Goal: Navigation & Orientation: Find specific page/section

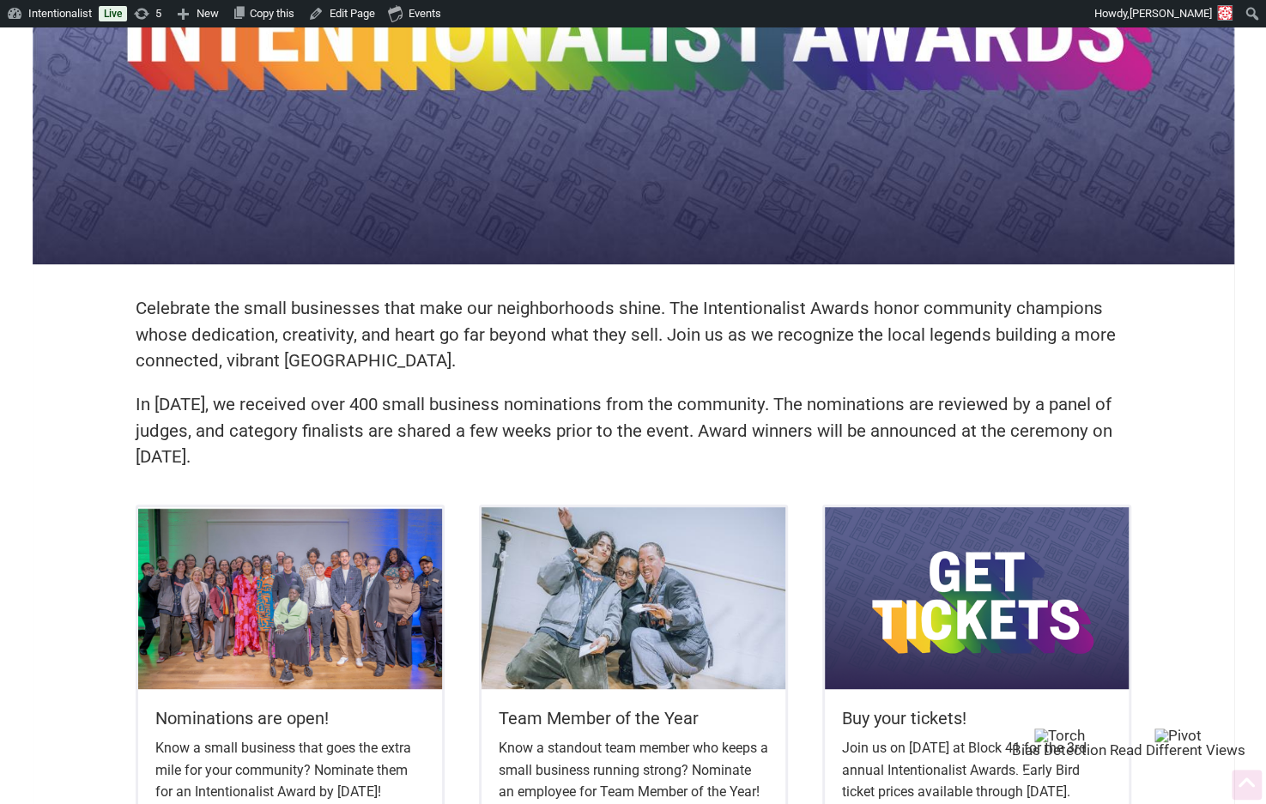
scroll to position [265, 0]
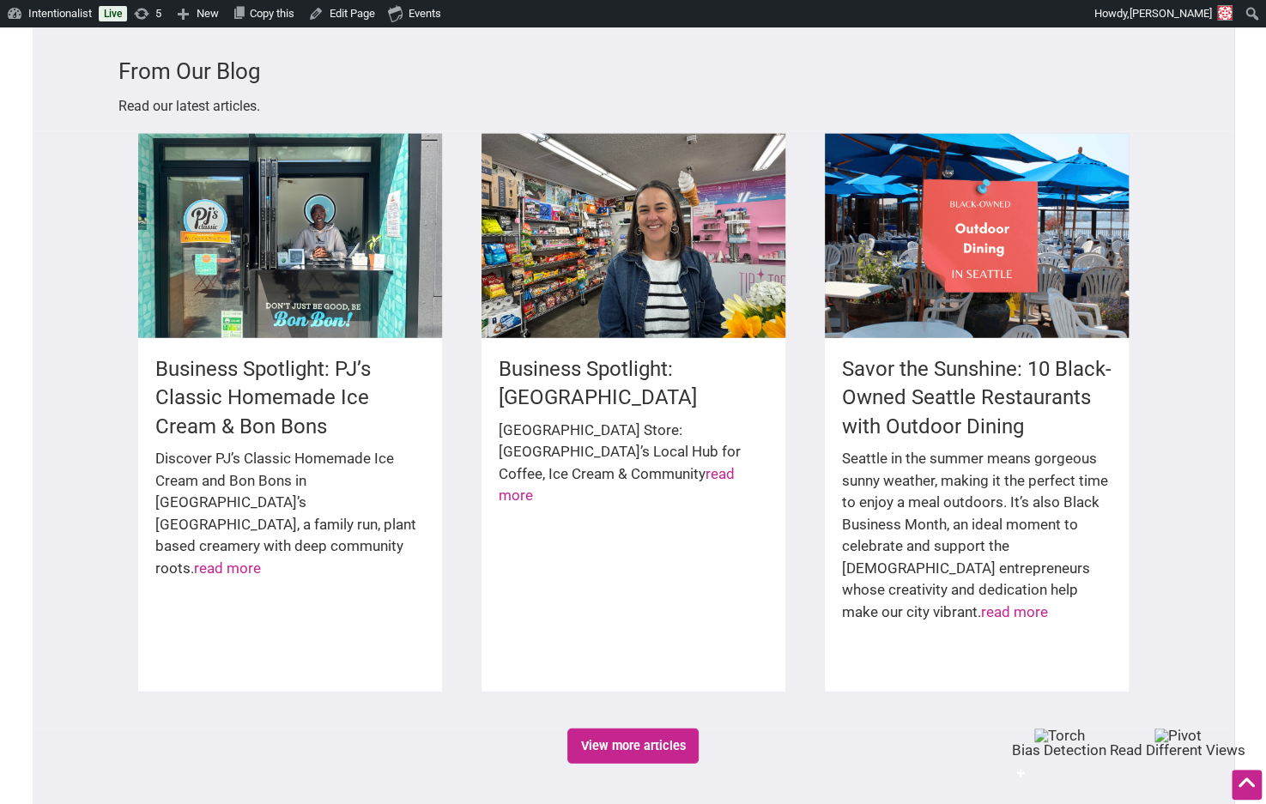
scroll to position [2442, 0]
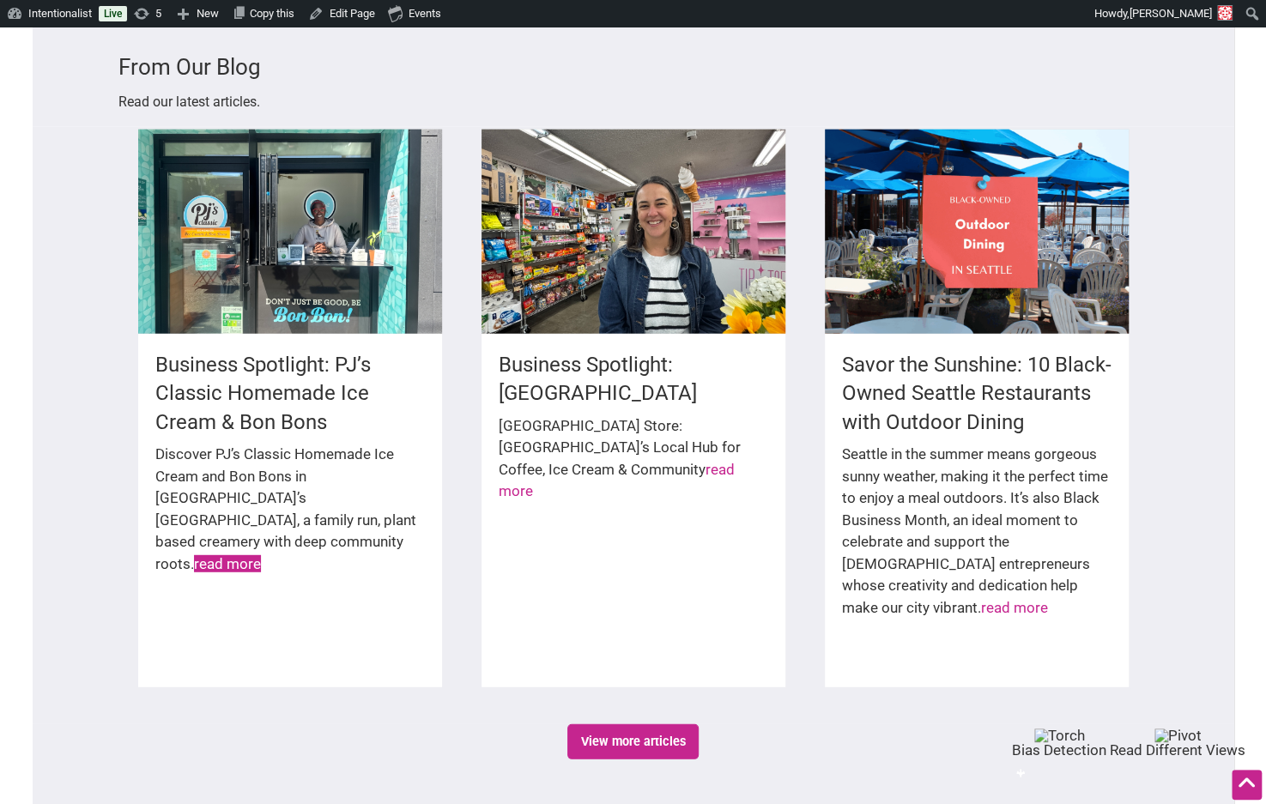
click at [206, 555] on link "read more" at bounding box center [227, 563] width 67 height 17
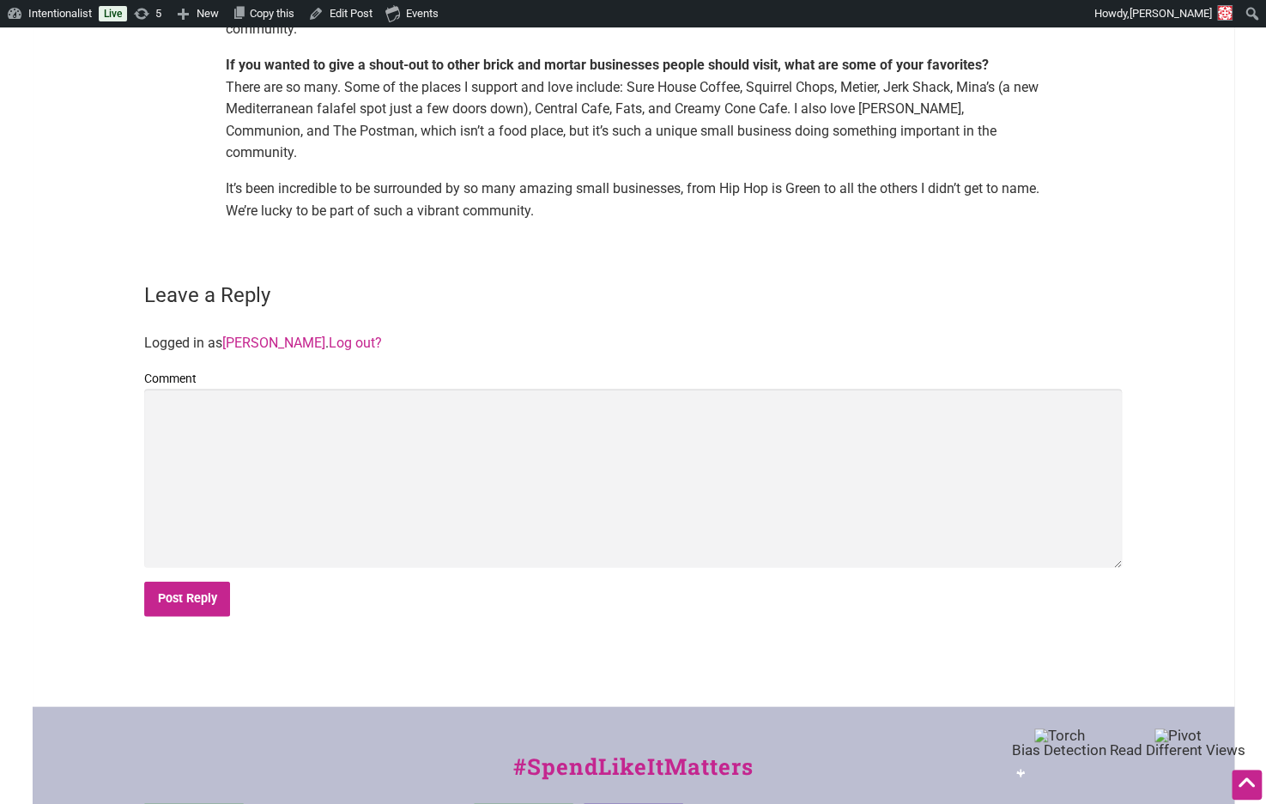
scroll to position [1880, 0]
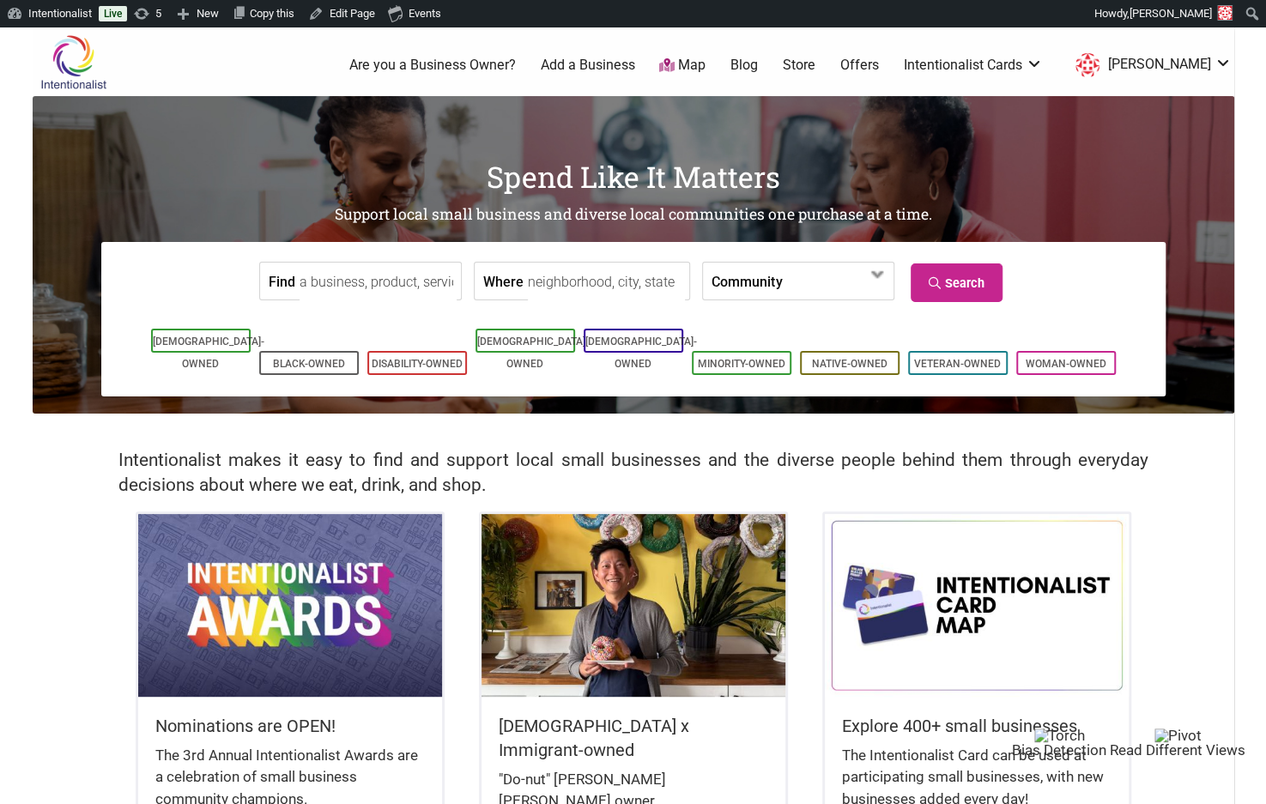
click at [65, 48] on img at bounding box center [74, 62] width 82 height 56
click at [758, 65] on link "Blog" at bounding box center [744, 65] width 27 height 19
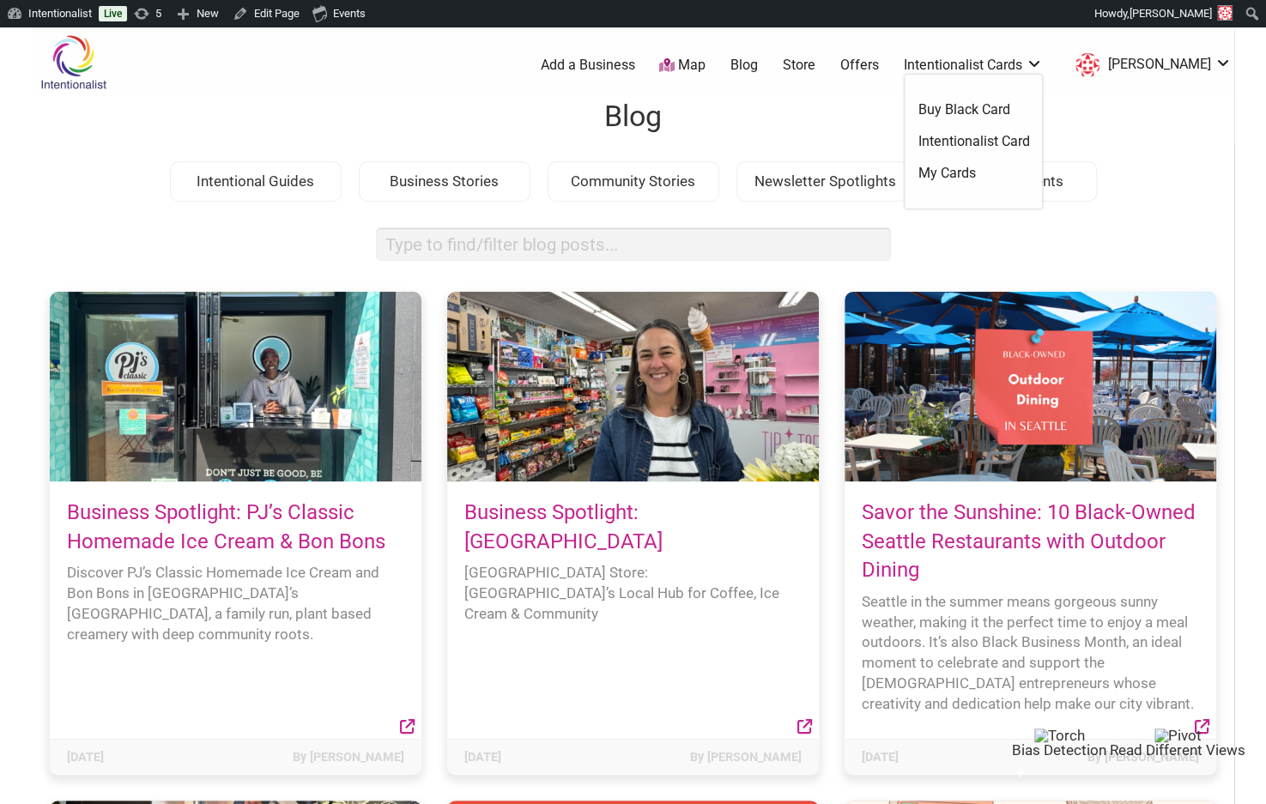
click at [982, 63] on link "Intentionalist Cards" at bounding box center [972, 65] width 139 height 19
click at [879, 62] on link "Offers" at bounding box center [859, 65] width 39 height 19
click at [758, 60] on link "Blog" at bounding box center [744, 65] width 27 height 19
click at [876, 65] on link "Offers" at bounding box center [859, 65] width 39 height 19
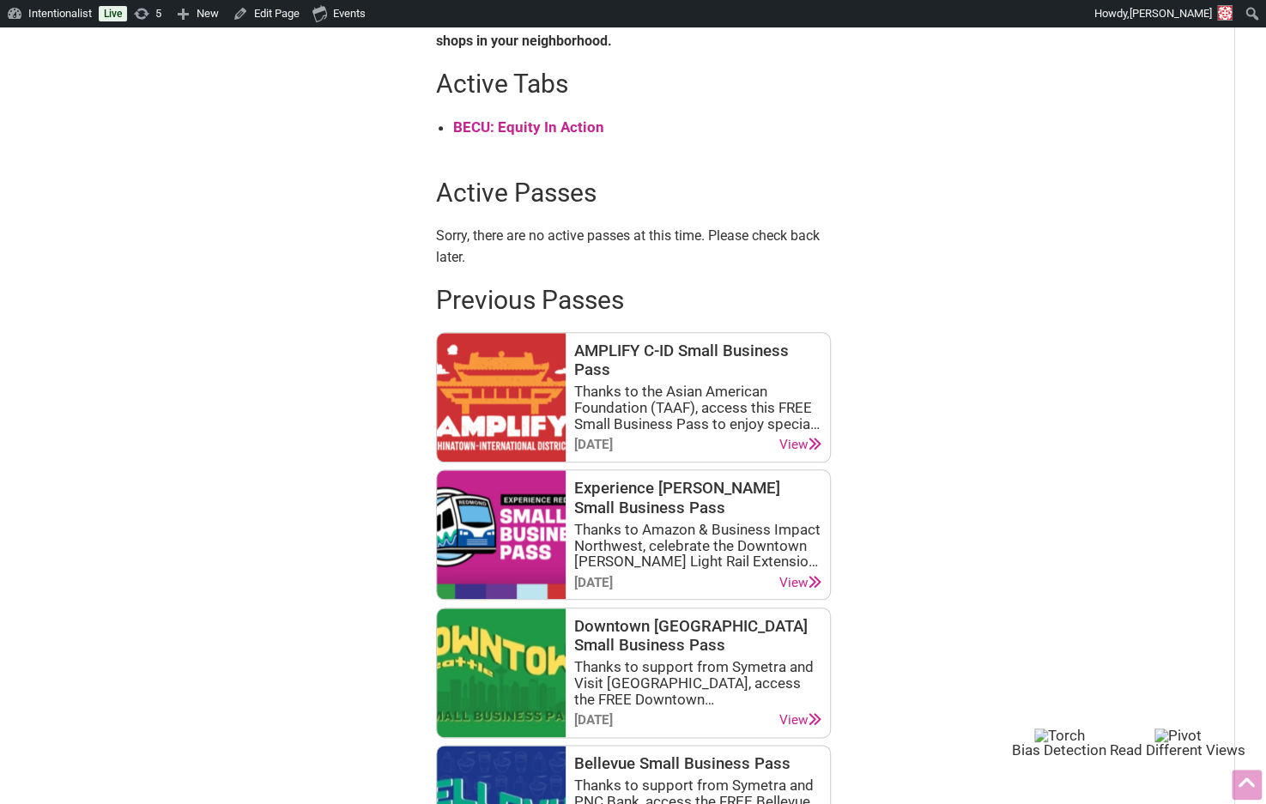
scroll to position [771, 0]
click at [557, 124] on strong "BECU: Equity In Action" at bounding box center [528, 126] width 151 height 17
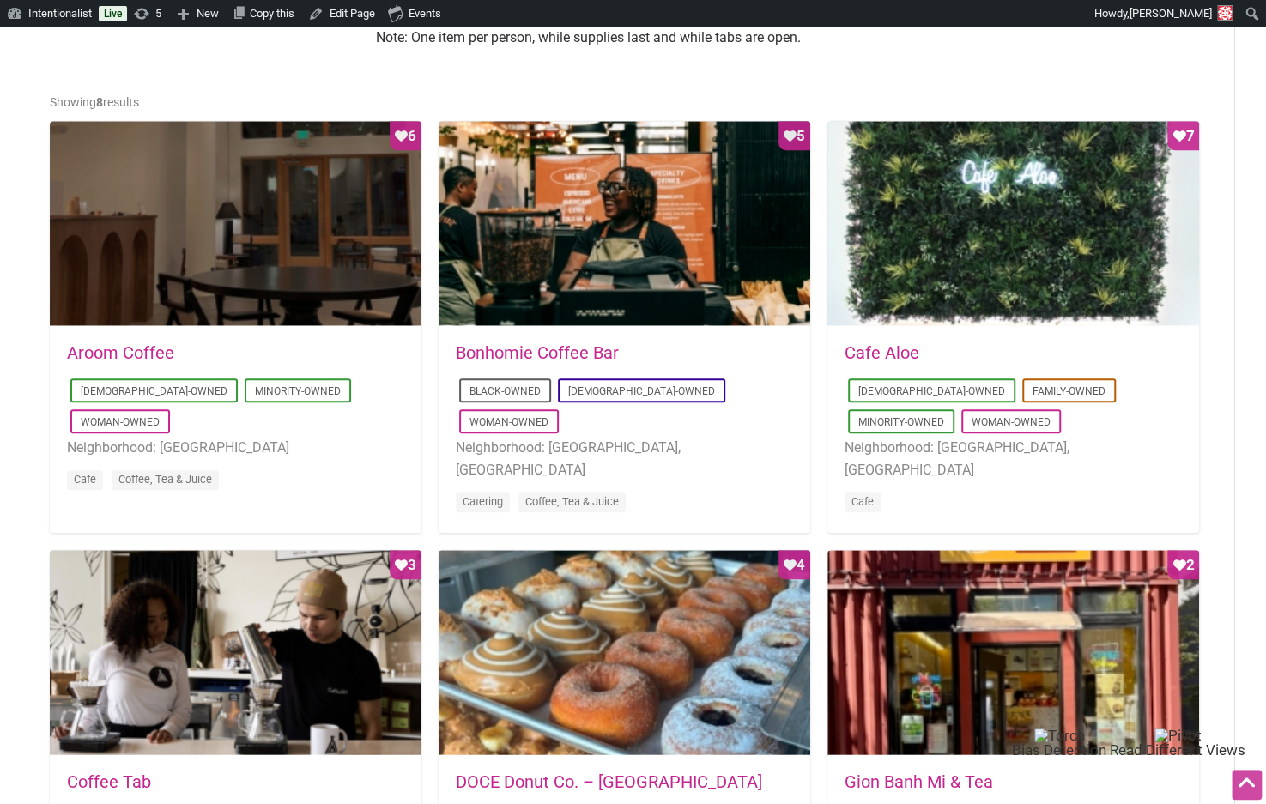
scroll to position [826, 0]
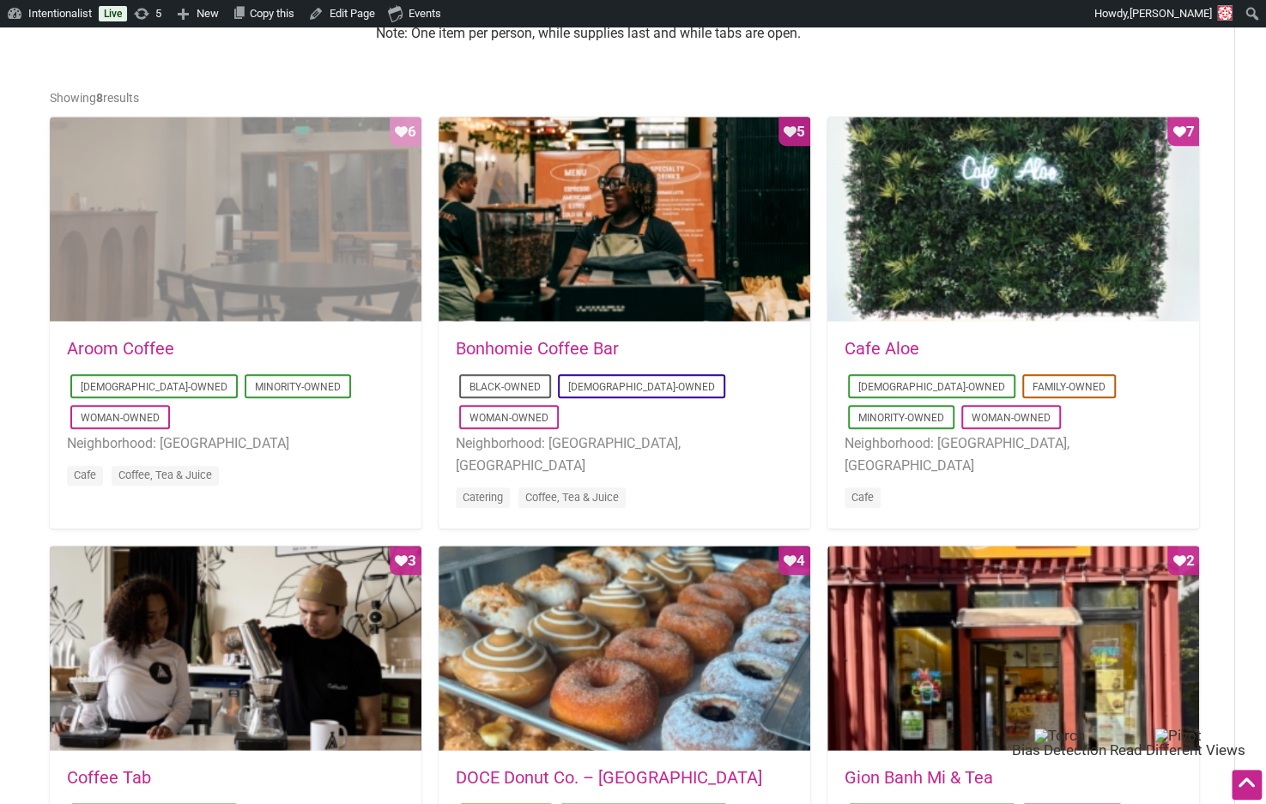
click at [330, 172] on div "Favorite Count 6" at bounding box center [236, 220] width 372 height 206
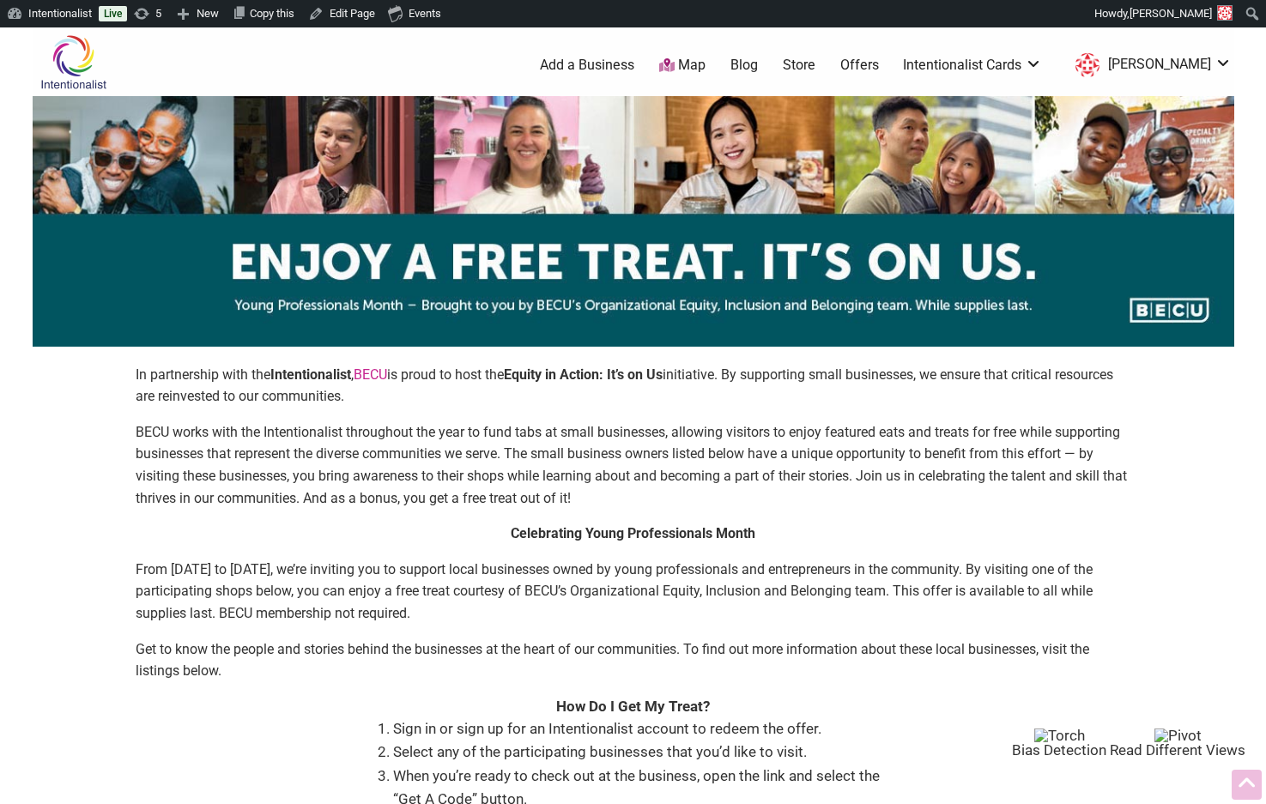
scroll to position [823, 0]
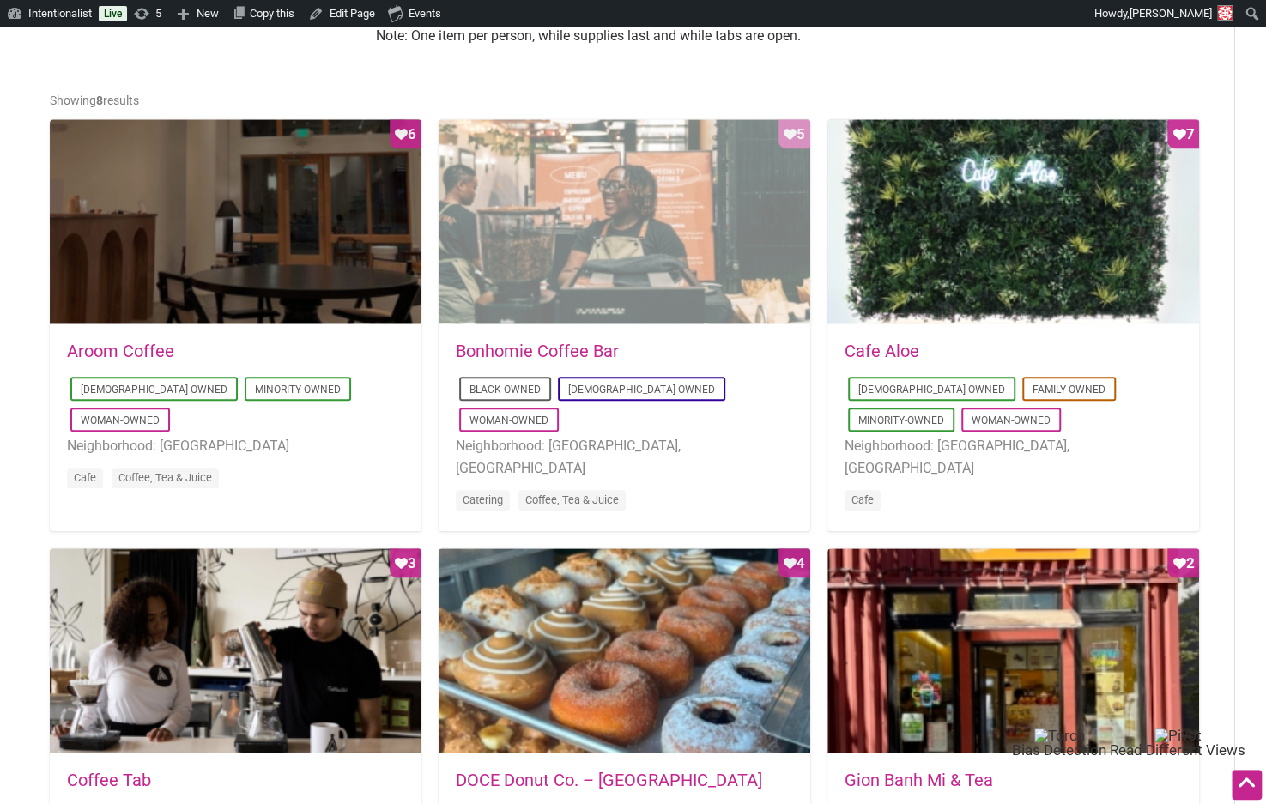
click at [544, 268] on div "Favorite Count 5" at bounding box center [625, 222] width 372 height 206
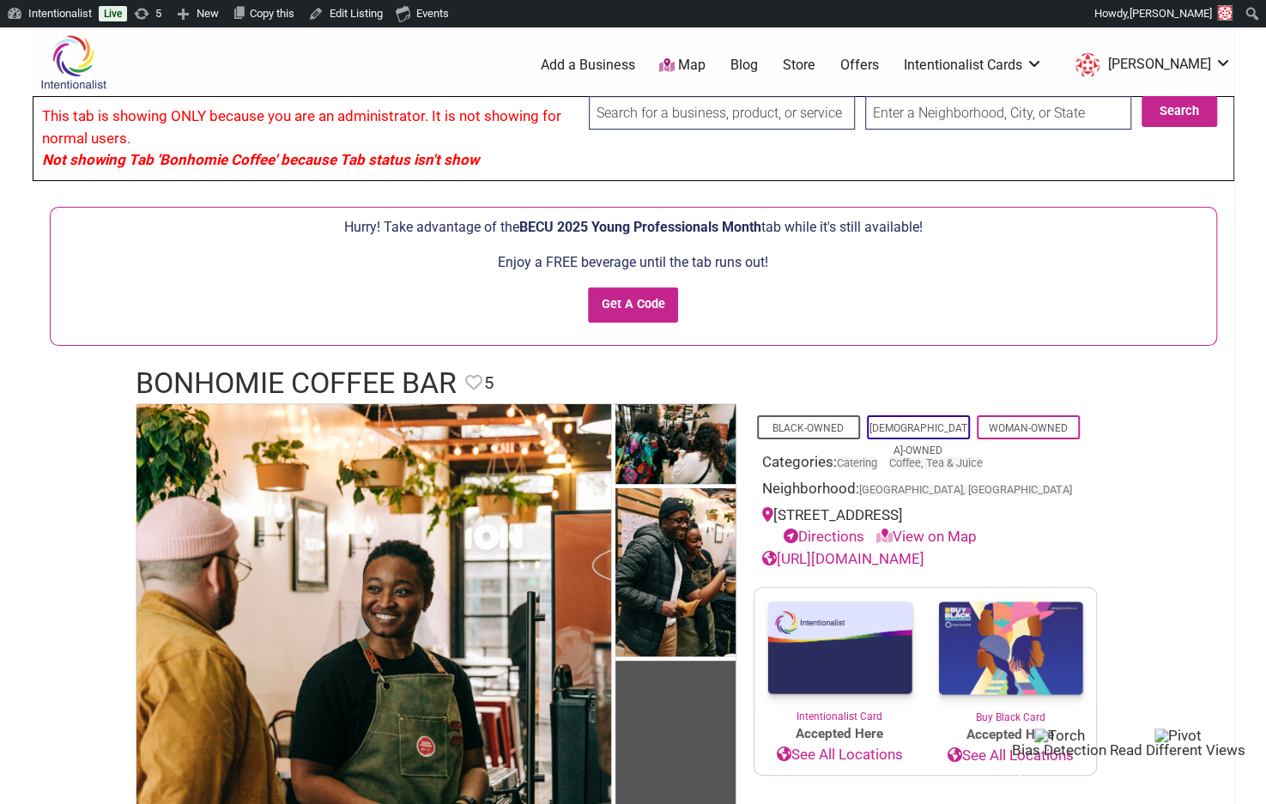
scroll to position [2, 0]
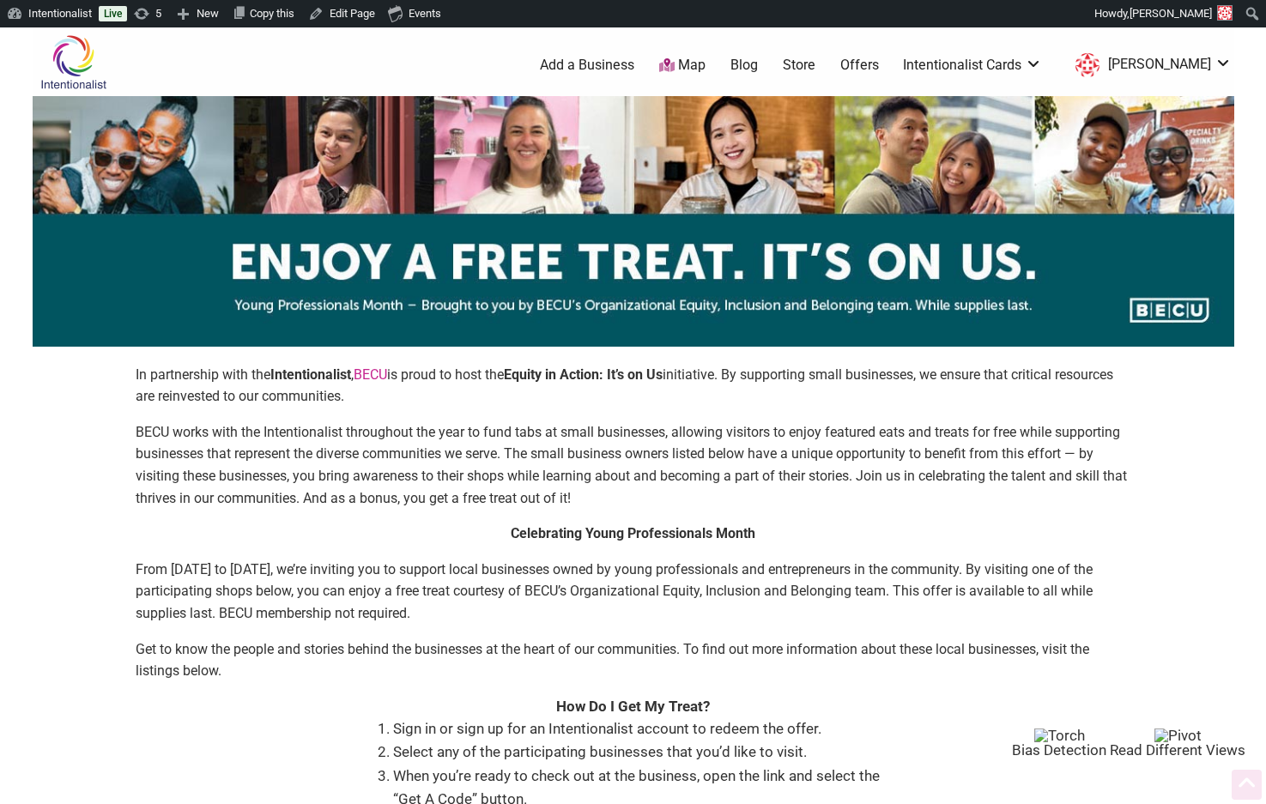
scroll to position [821, 0]
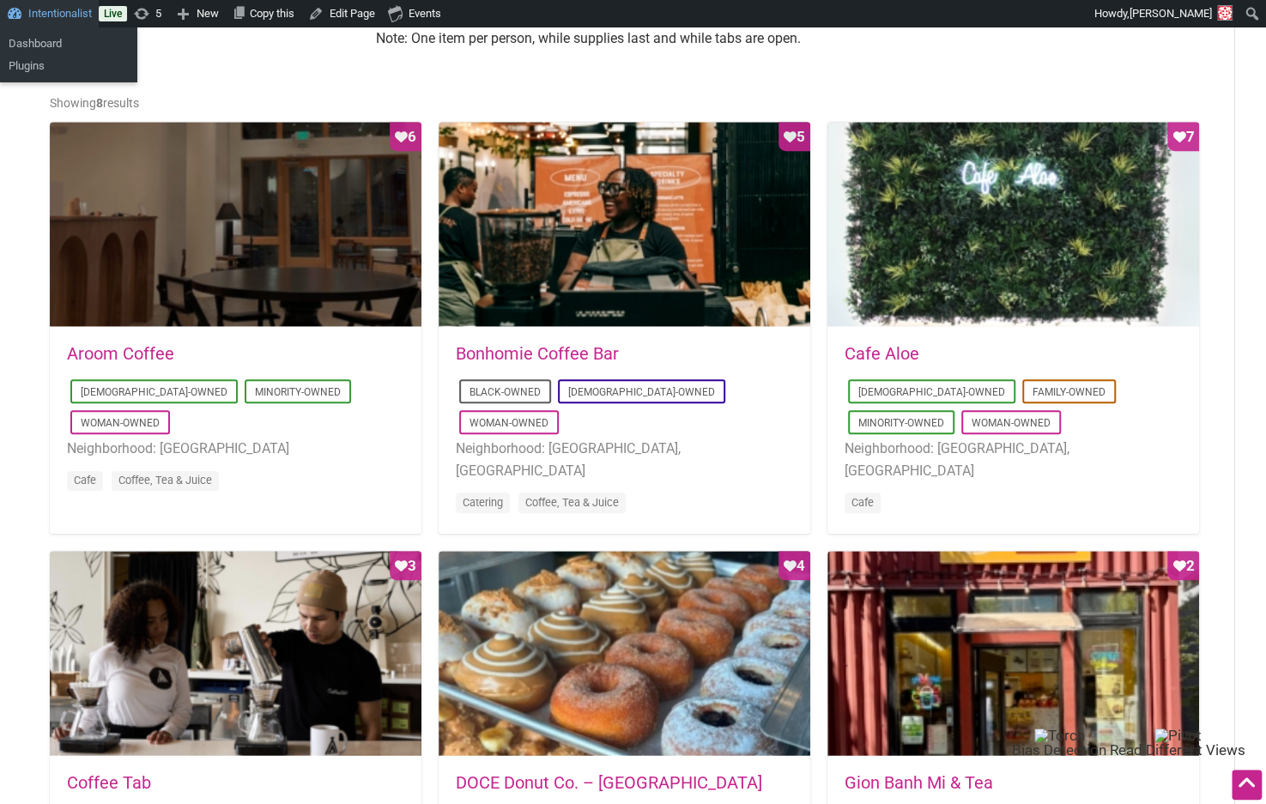
click at [66, 9] on link "Intentionalist" at bounding box center [49, 13] width 99 height 27
click at [42, 42] on link "Dashboard" at bounding box center [68, 44] width 137 height 22
